Goal: Task Accomplishment & Management: Use online tool/utility

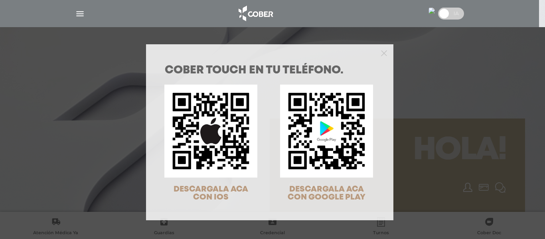
click at [384, 53] on div at bounding box center [269, 52] width 247 height 16
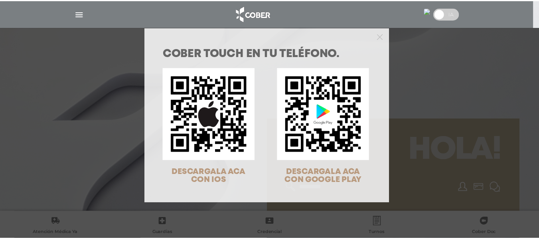
scroll to position [26, 0]
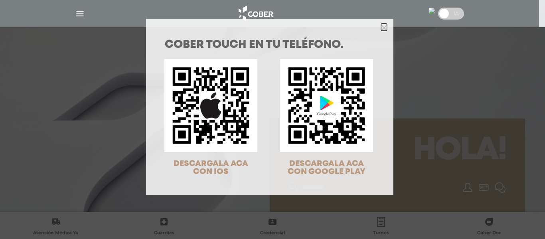
click at [381, 25] on icon "Close" at bounding box center [384, 28] width 6 height 6
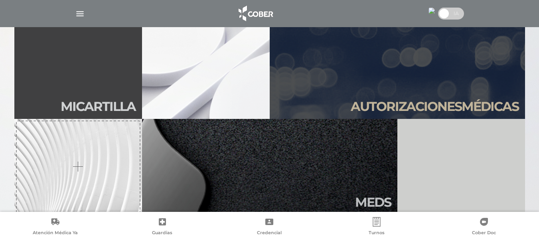
scroll to position [199, 0]
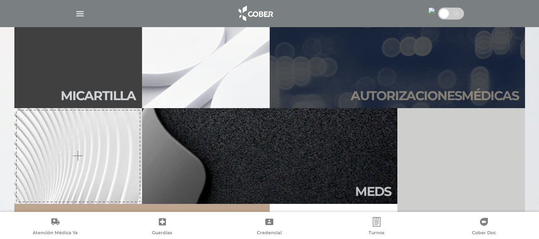
click at [429, 98] on h2 "Autori zaciones médicas" at bounding box center [434, 95] width 168 height 15
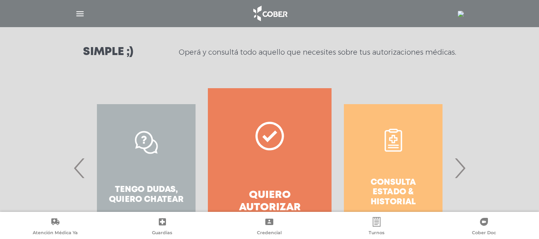
scroll to position [120, 0]
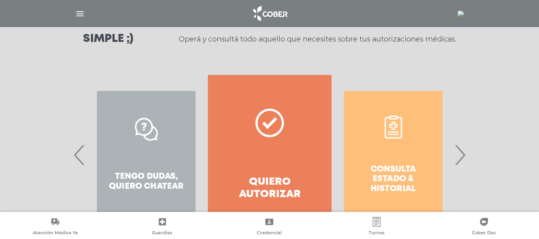
click at [460, 158] on span "›" at bounding box center [460, 154] width 16 height 43
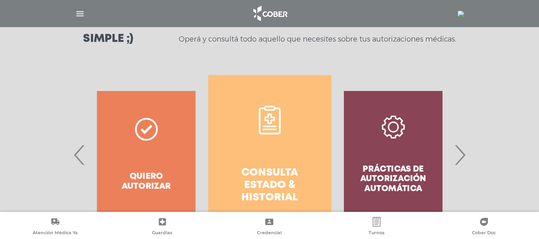
click at [273, 122] on icon at bounding box center [269, 120] width 29 height 29
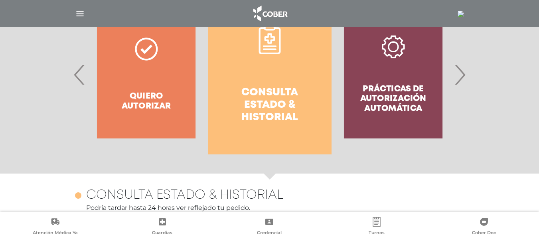
scroll to position [195, 0]
